Goal: Find specific page/section: Find specific page/section

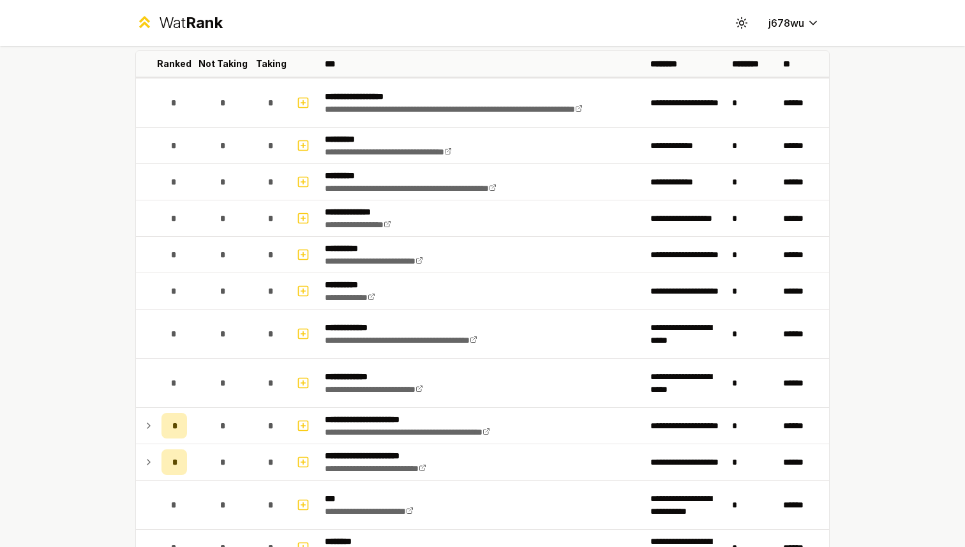
scroll to position [75, 0]
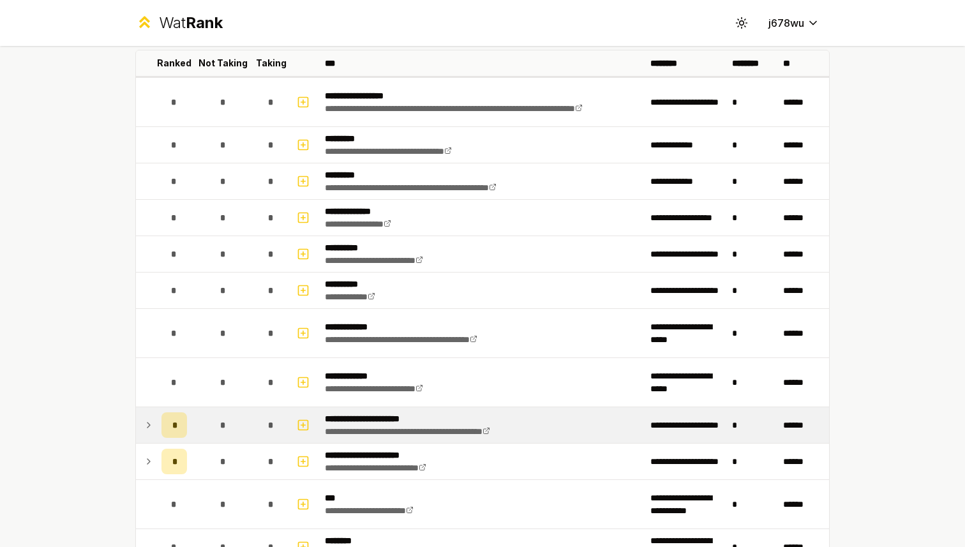
click at [145, 420] on icon at bounding box center [149, 424] width 10 height 15
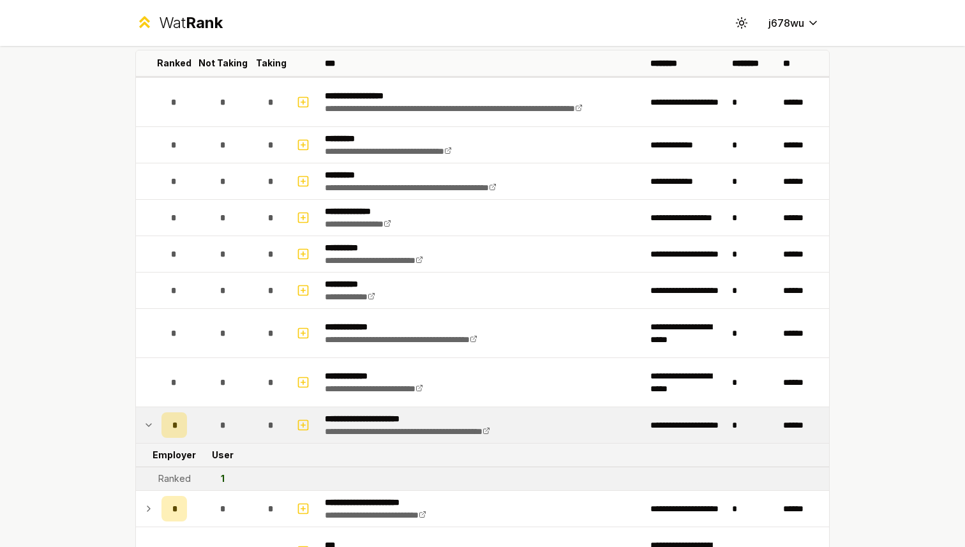
click at [147, 423] on icon at bounding box center [149, 424] width 10 height 15
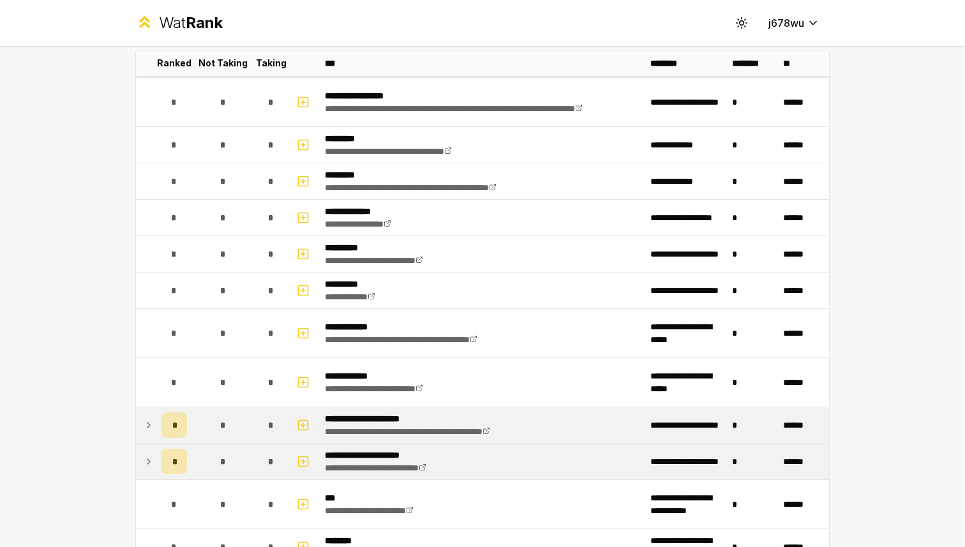
click at [151, 457] on icon at bounding box center [149, 461] width 10 height 15
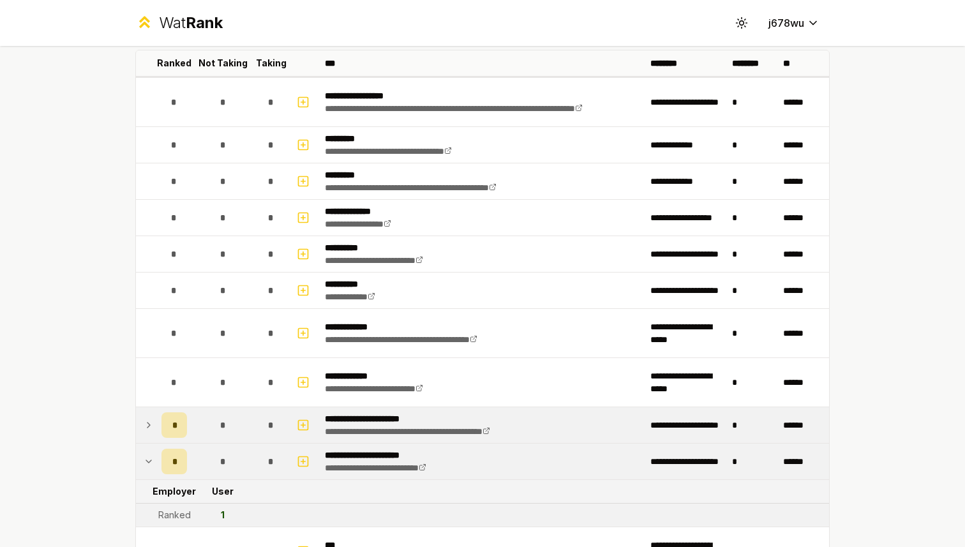
click at [151, 457] on icon at bounding box center [149, 461] width 10 height 15
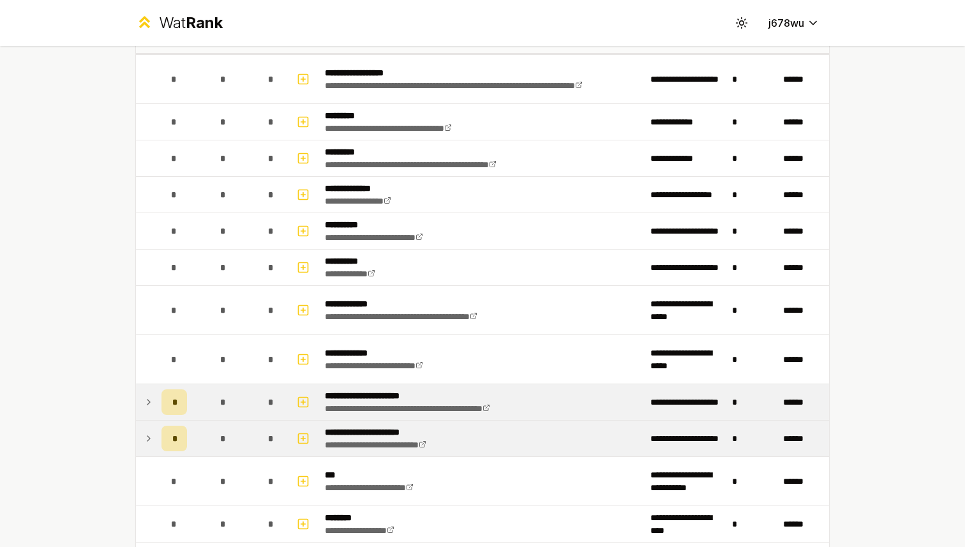
scroll to position [101, 0]
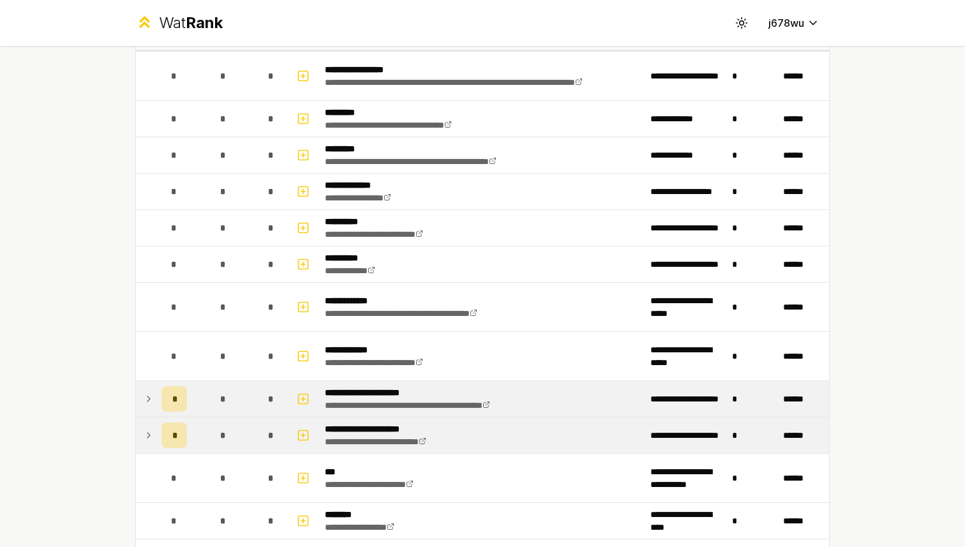
click at [148, 436] on icon at bounding box center [148, 435] width 3 height 5
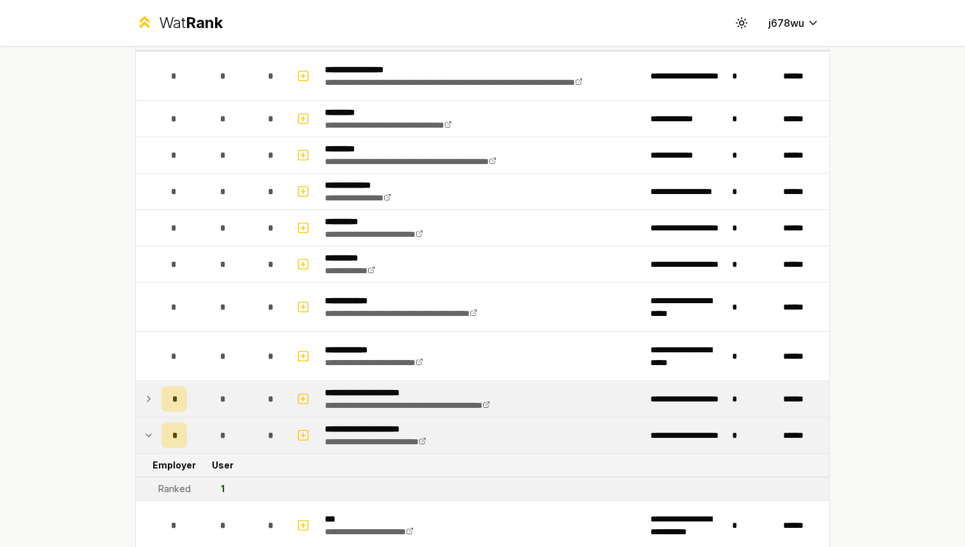
click at [148, 435] on icon at bounding box center [148, 435] width 5 height 3
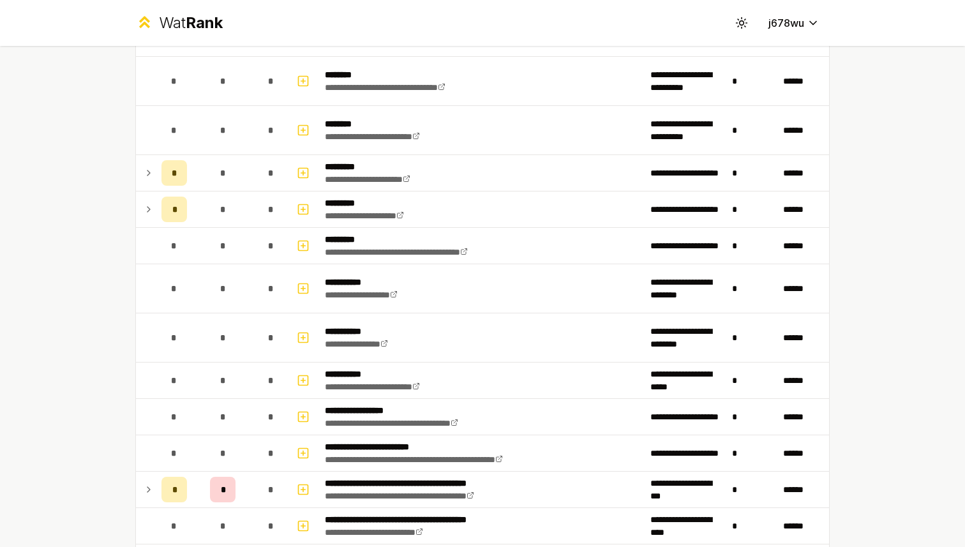
scroll to position [1382, 0]
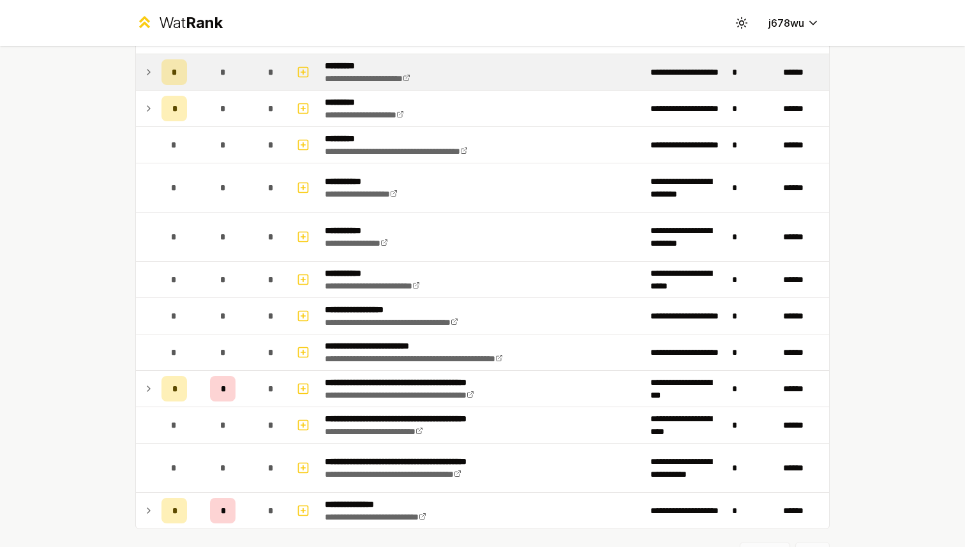
click at [151, 78] on icon at bounding box center [149, 71] width 10 height 15
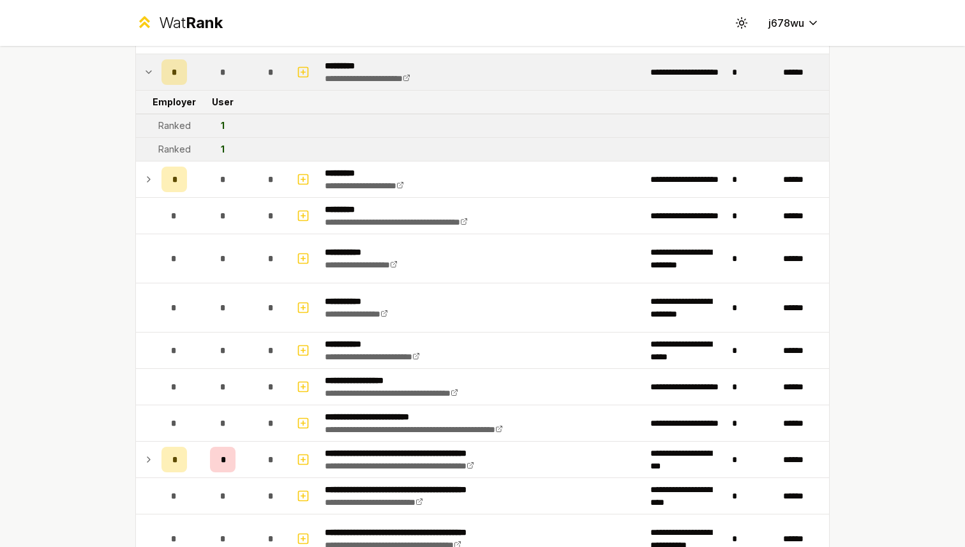
click at [150, 75] on icon at bounding box center [149, 71] width 10 height 15
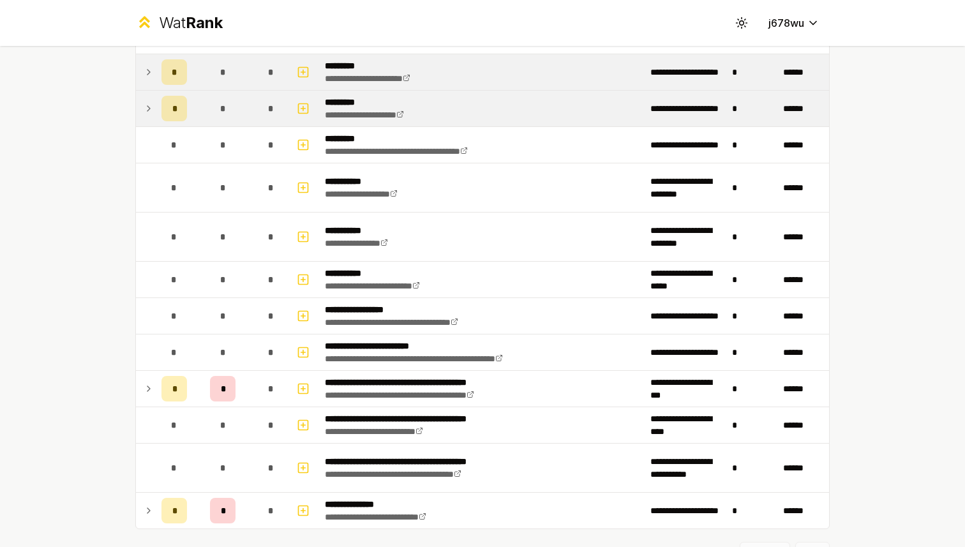
click at [150, 109] on icon at bounding box center [149, 108] width 10 height 15
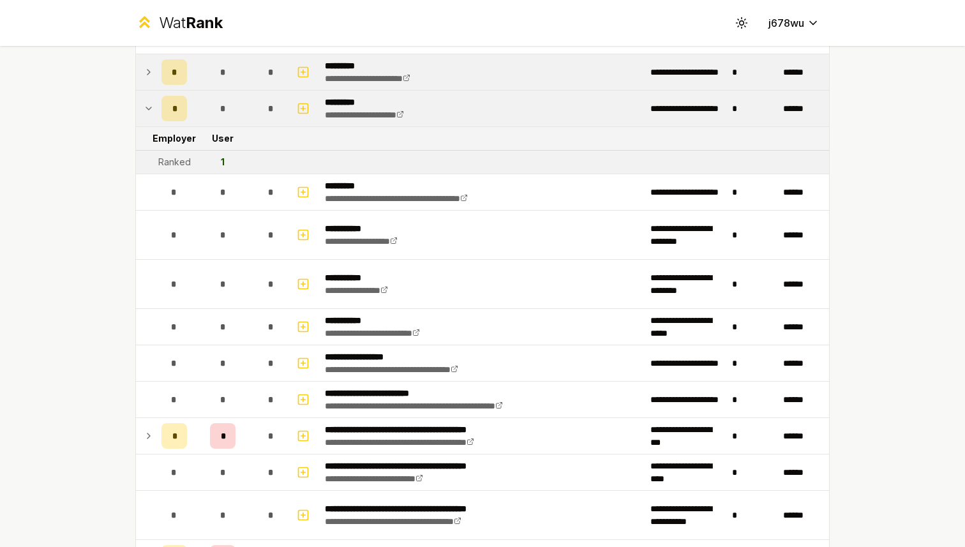
click at [150, 109] on icon at bounding box center [149, 108] width 10 height 15
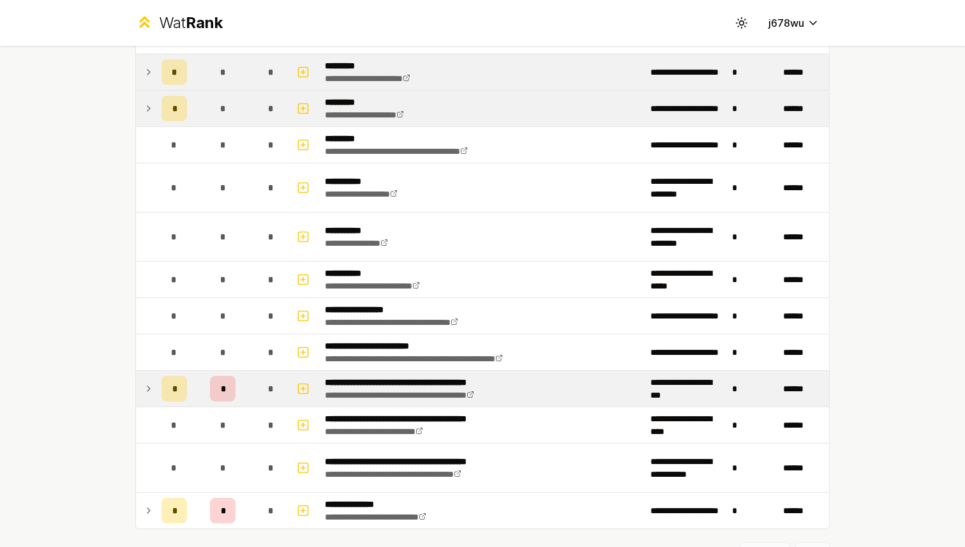
click at [145, 389] on icon at bounding box center [149, 388] width 10 height 15
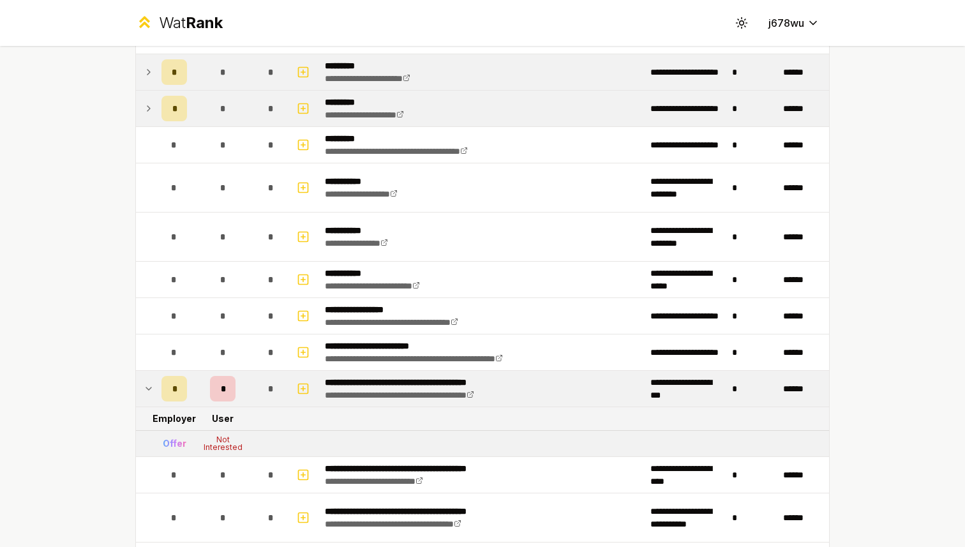
click at [147, 386] on icon at bounding box center [149, 388] width 10 height 15
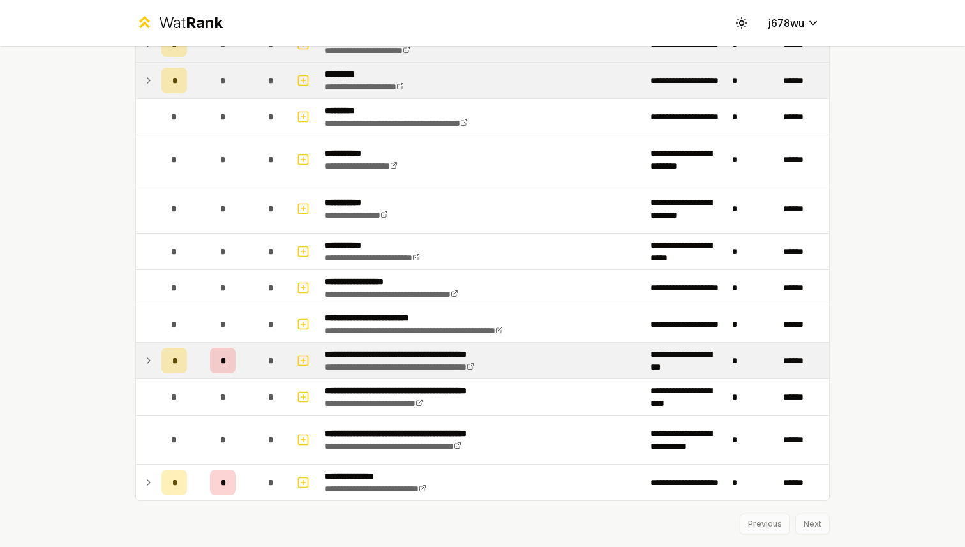
scroll to position [1443, 0]
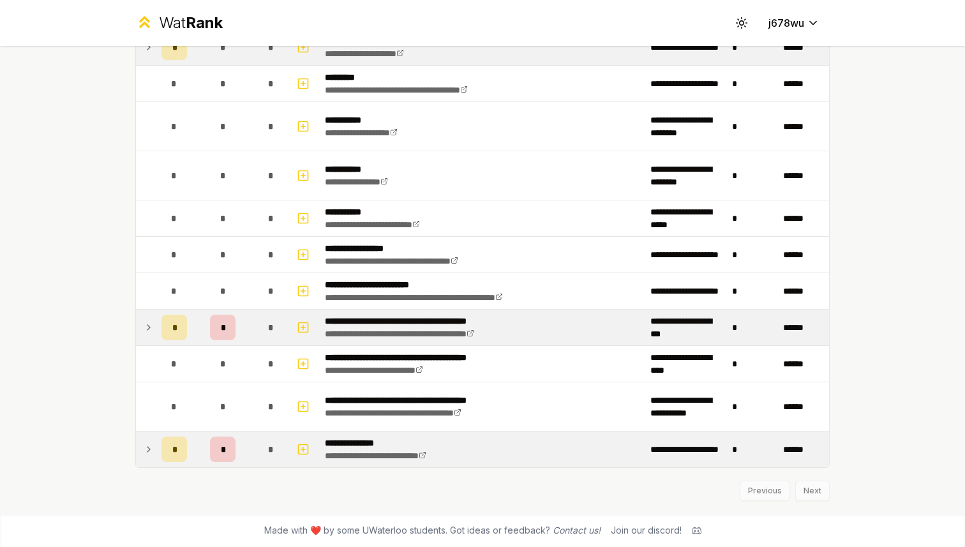
click at [147, 445] on icon at bounding box center [149, 449] width 10 height 15
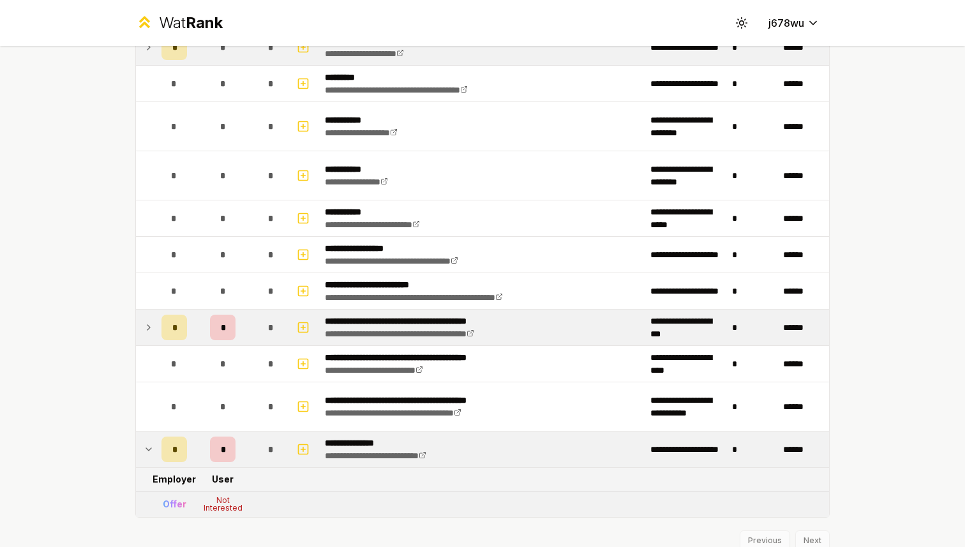
click at [147, 445] on icon at bounding box center [149, 449] width 10 height 15
